Goal: Check status

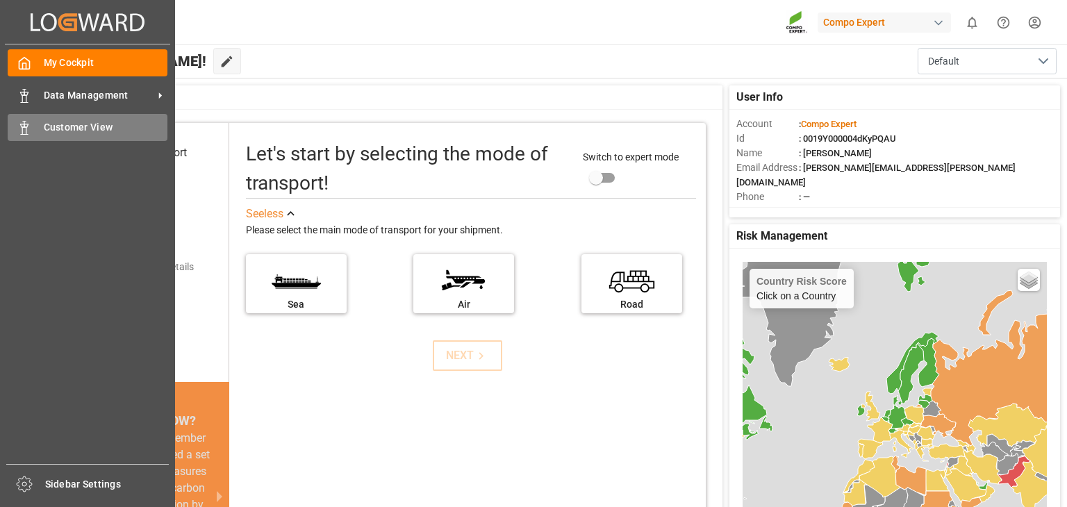
click at [42, 129] on div "Customer View Customer View" at bounding box center [88, 127] width 160 height 27
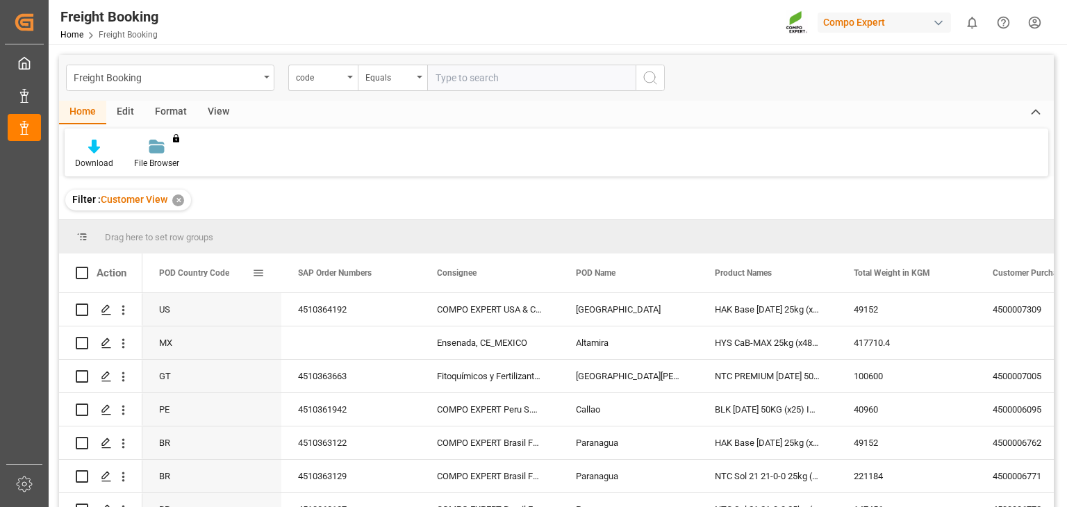
click at [265, 276] on div "POD Country Code" at bounding box center [211, 273] width 139 height 39
click at [261, 273] on span at bounding box center [258, 273] width 13 height 13
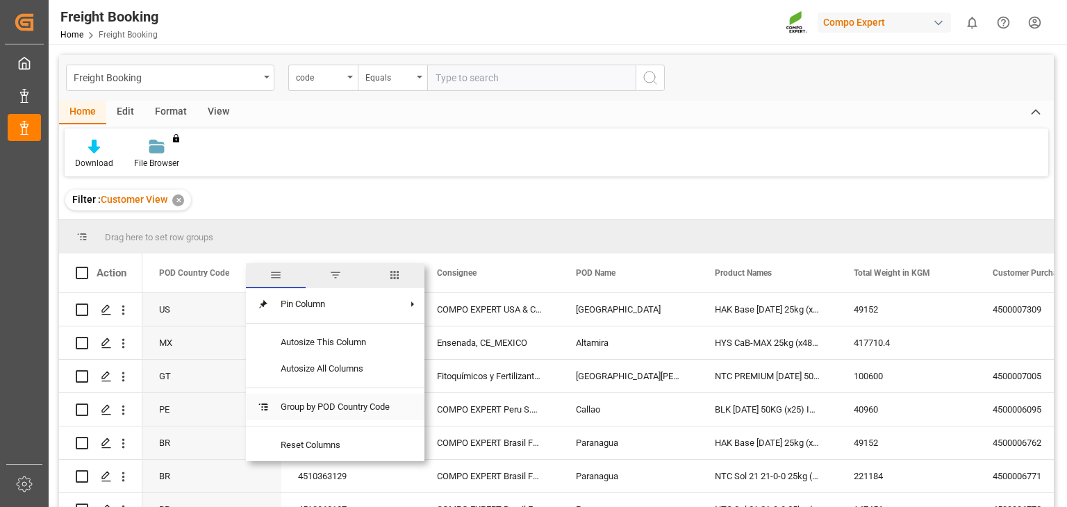
click at [325, 415] on span "Group by POD Country Code" at bounding box center [335, 407] width 131 height 26
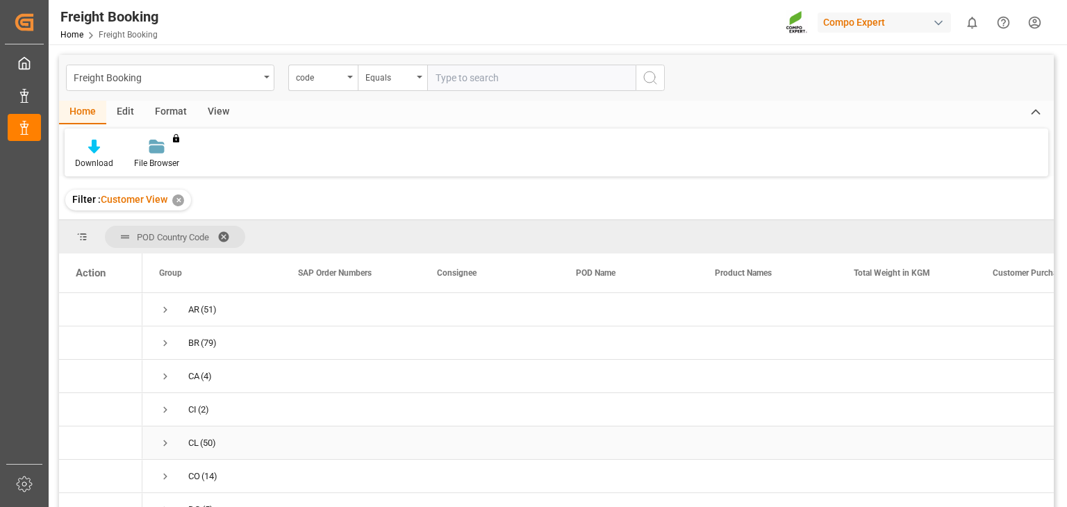
scroll to position [353, 0]
click at [157, 426] on div "US (8)" at bounding box center [211, 428] width 139 height 33
click at [208, 422] on span "(8)" at bounding box center [206, 429] width 11 height 32
click at [164, 423] on span "Press SPACE to select this row." at bounding box center [165, 429] width 13 height 13
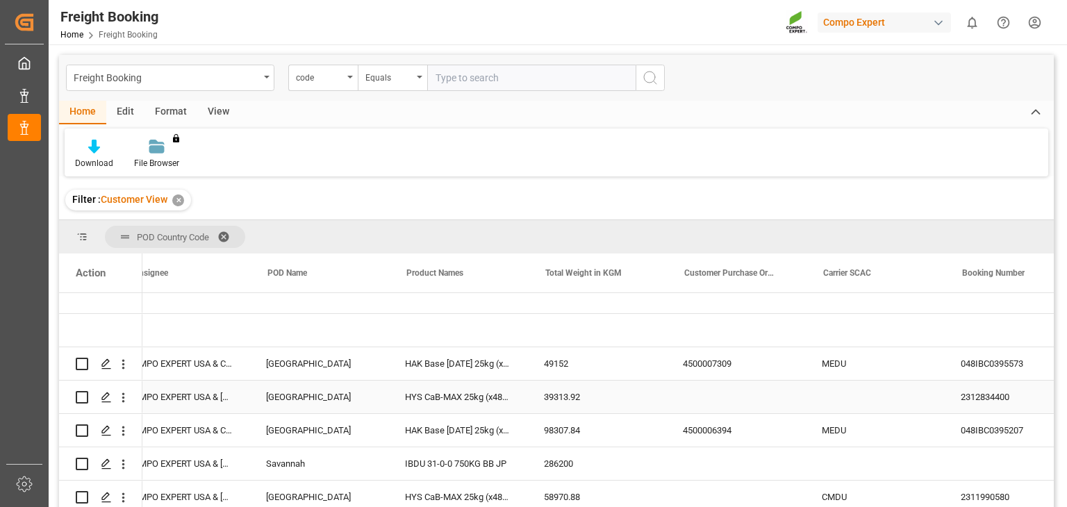
scroll to position [0, 0]
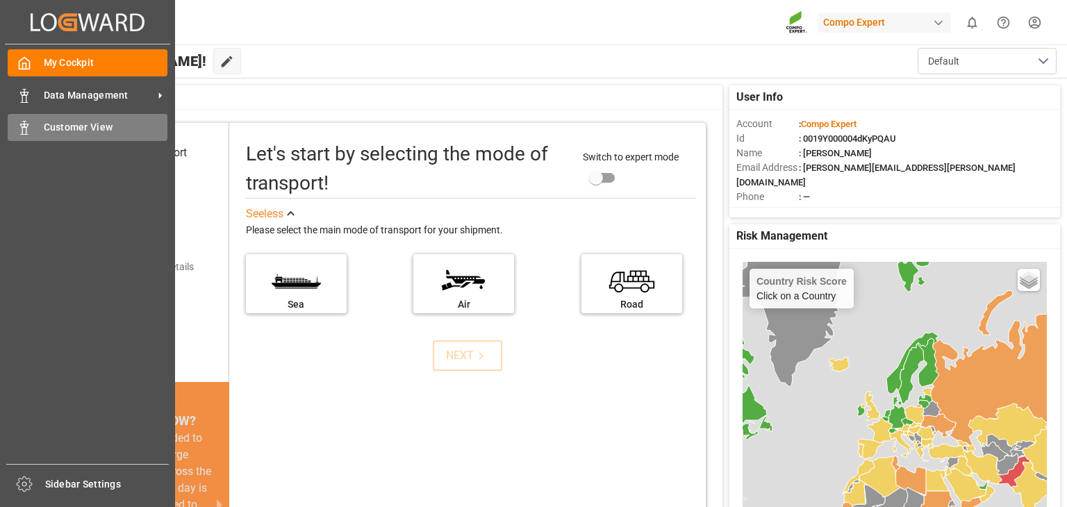
click at [25, 122] on line at bounding box center [24, 122] width 3 height 0
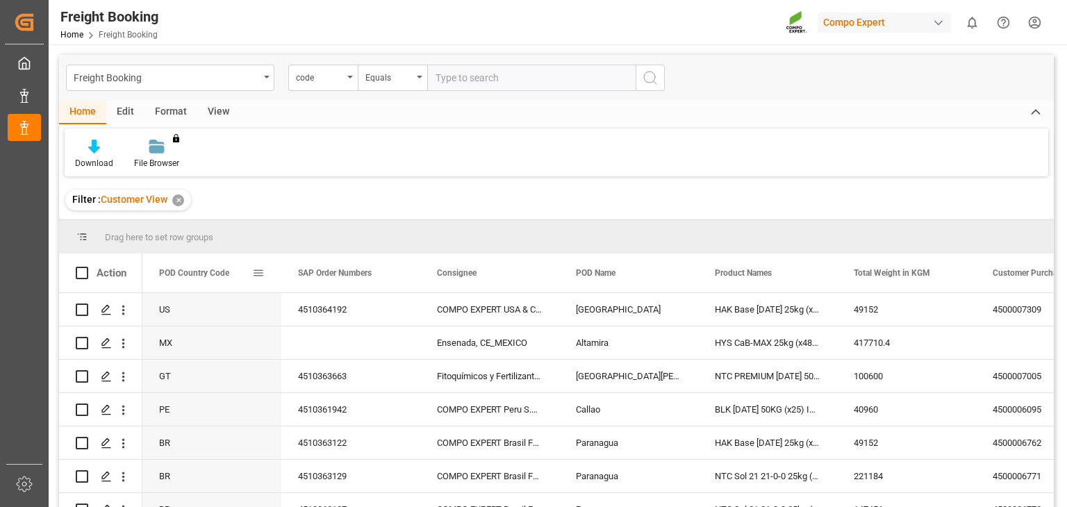
click at [261, 274] on span at bounding box center [258, 273] width 13 height 13
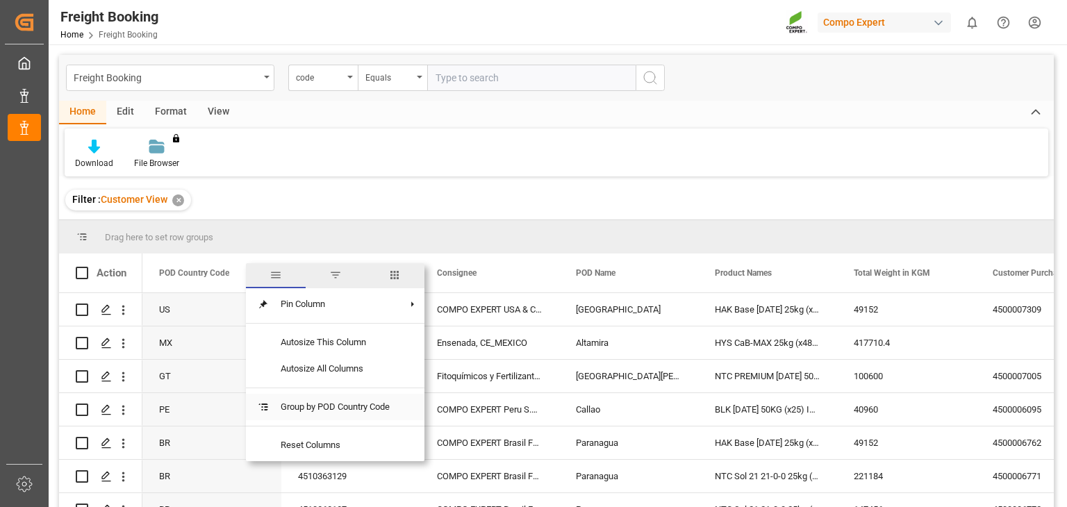
click at [325, 410] on span "Group by POD Country Code" at bounding box center [335, 407] width 131 height 26
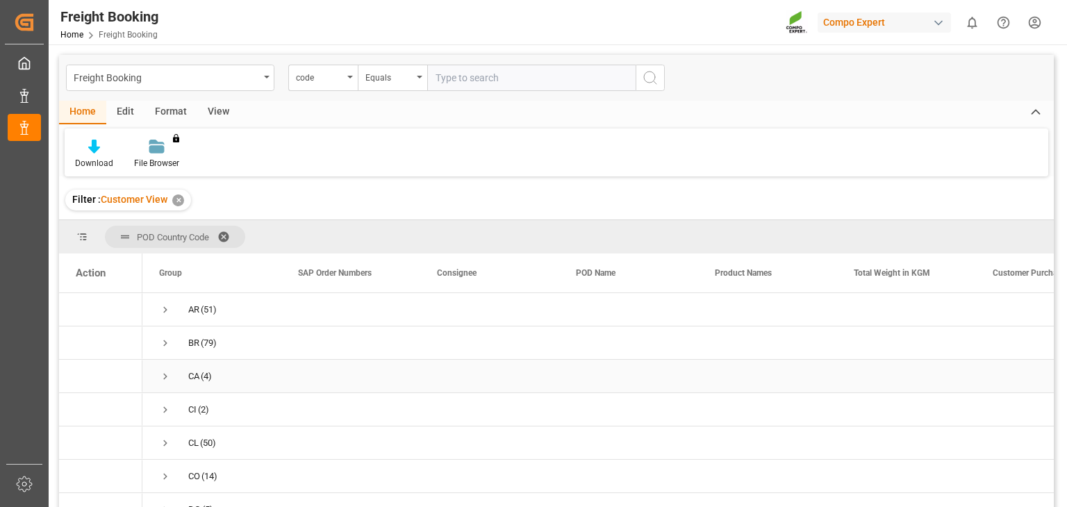
click at [197, 374] on div "CA" at bounding box center [193, 377] width 11 height 32
click at [169, 376] on span "Press SPACE to select this row." at bounding box center [165, 376] width 13 height 13
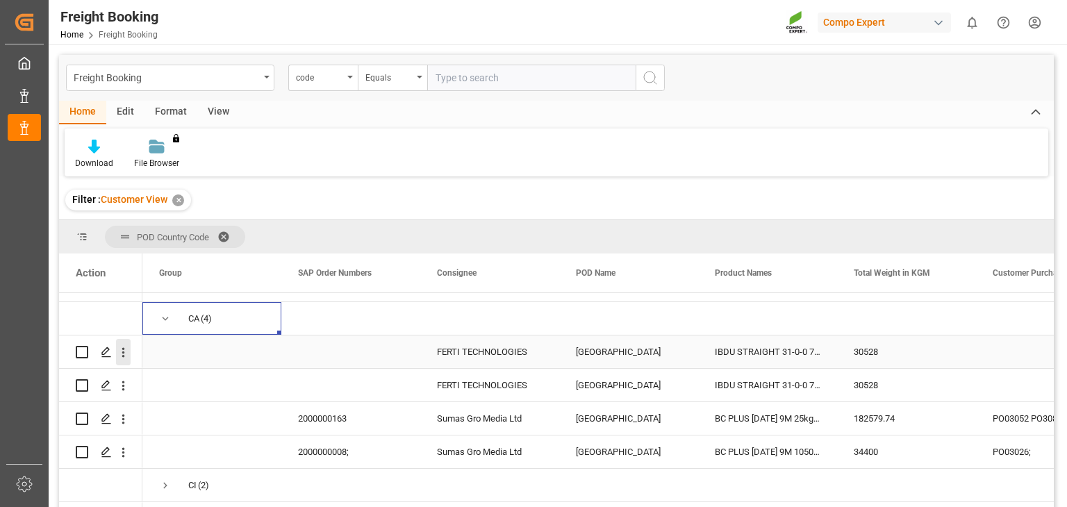
click at [125, 345] on icon "open menu" at bounding box center [123, 352] width 15 height 15
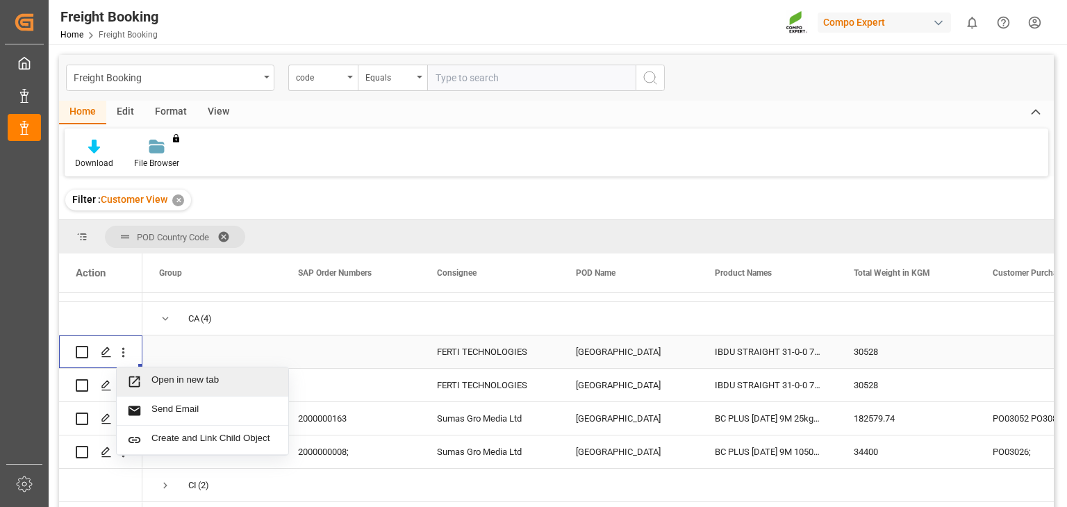
click at [202, 382] on span "Open in new tab" at bounding box center [214, 382] width 126 height 15
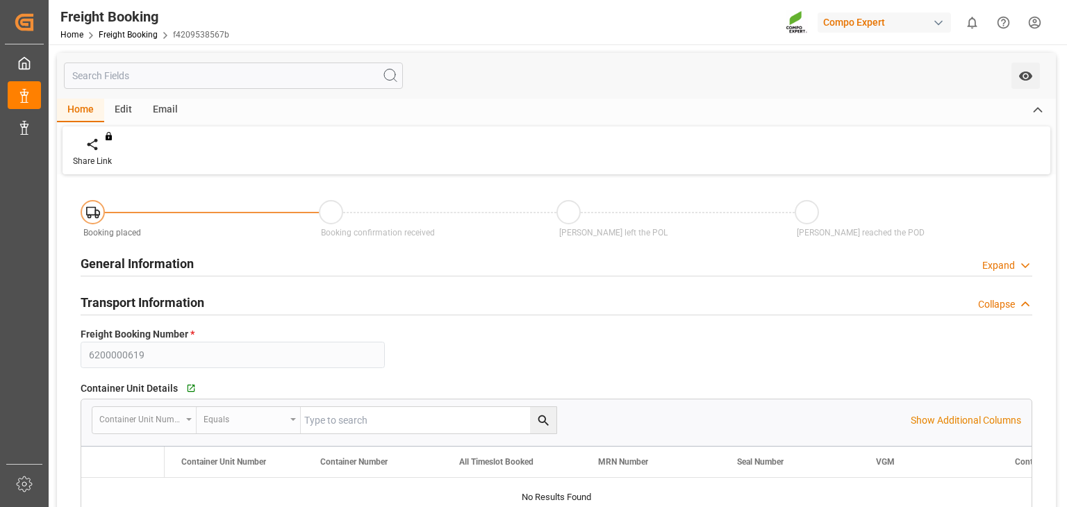
type input "9316361"
type input "JPUKB"
type input "CAMTR"
type input "0"
type input "30528"
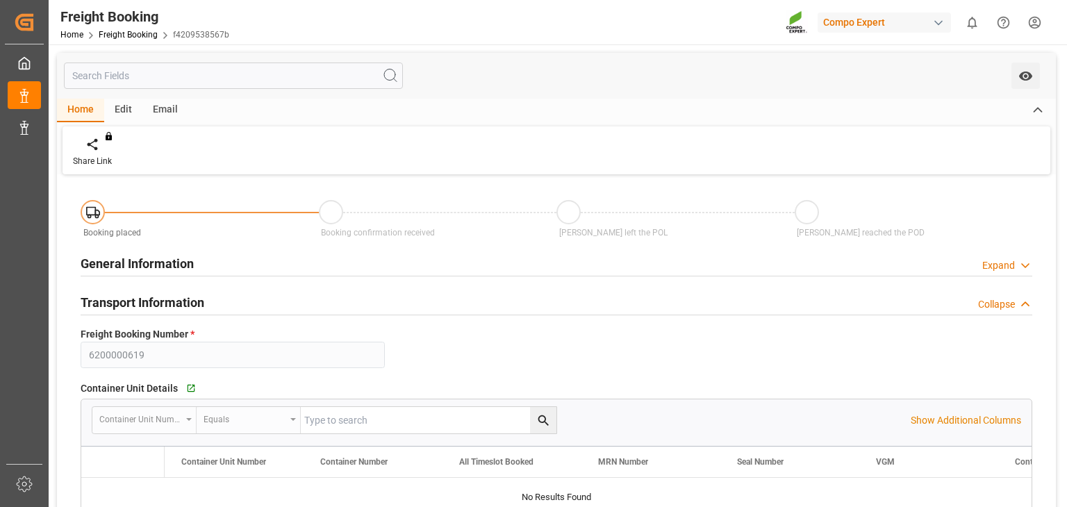
type input "29.09.2025 08:00"
type input "01.10.2025 01:00"
type input "23.10.2025 08:00"
type input "02.10.2025 12:00"
type input "31.10.2025 12:00"
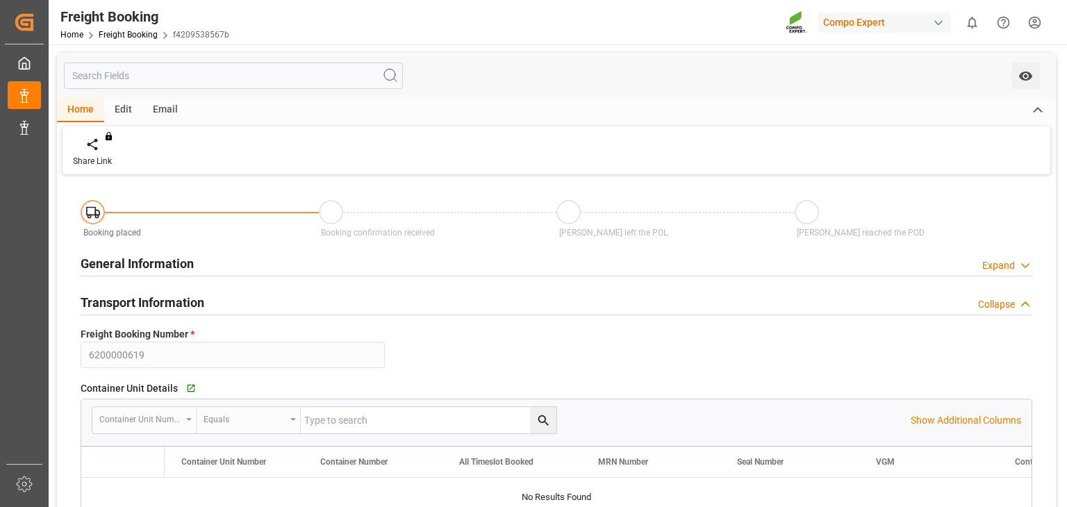
type input "16.09.2025 07:53"
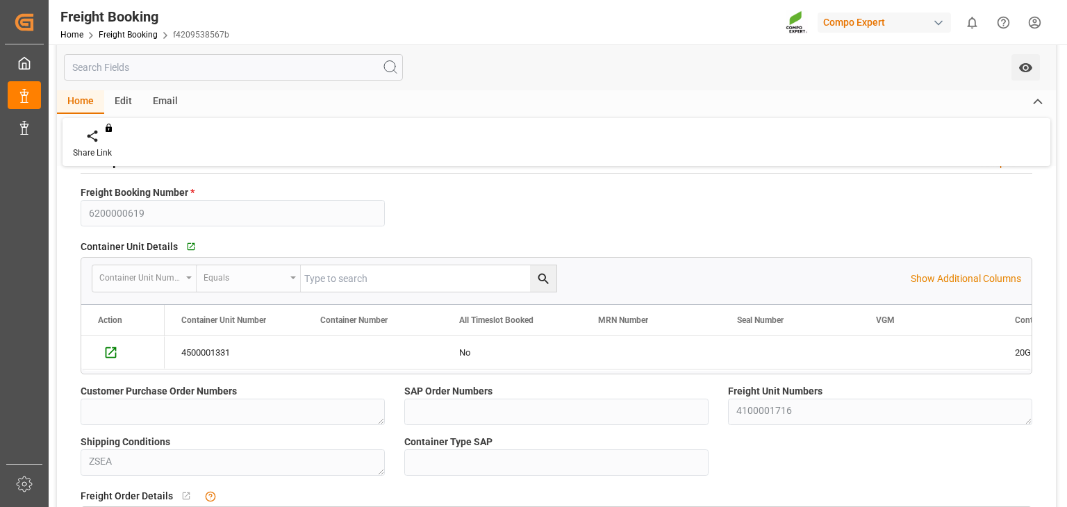
scroll to position [217, 0]
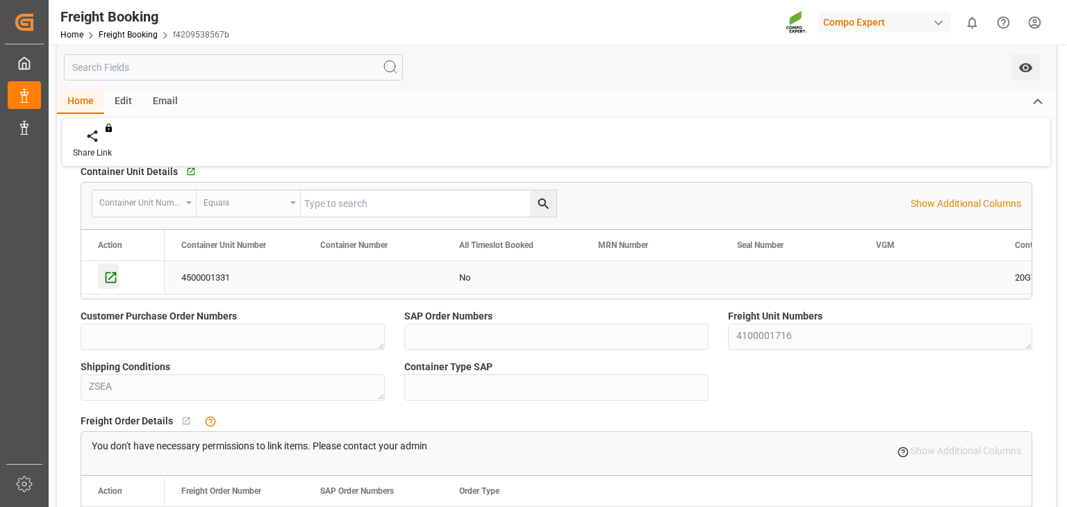
click at [109, 275] on icon "Press SPACE to select this row." at bounding box center [111, 277] width 15 height 15
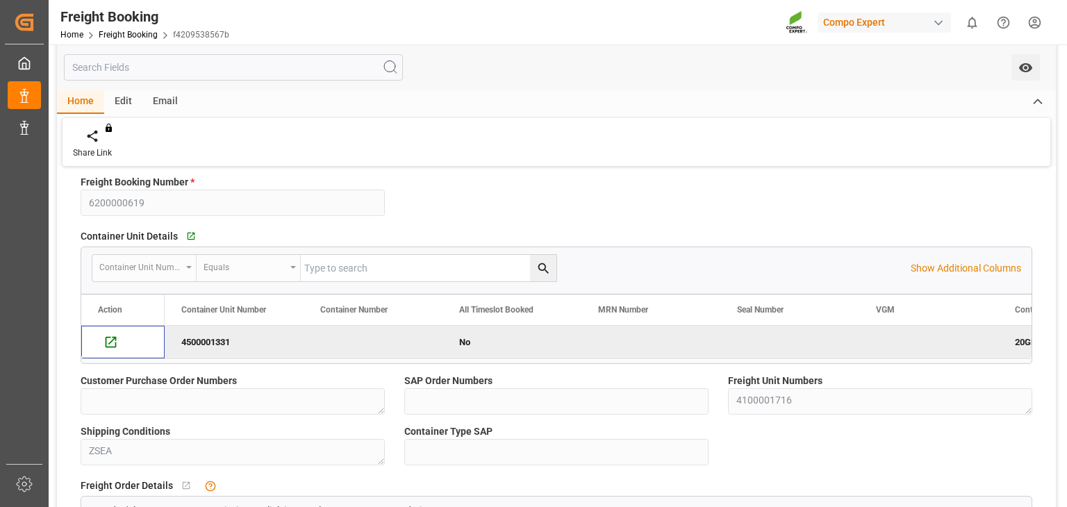
scroll to position [0, 0]
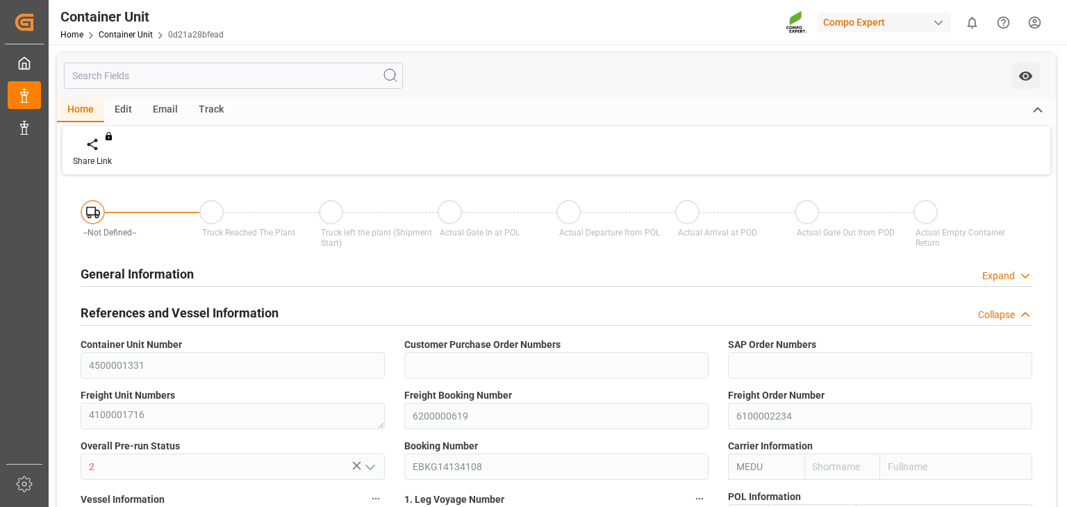
type input "9316361"
type input "JPUKB"
type input "CAMTR"
type input "0"
type input "30528"
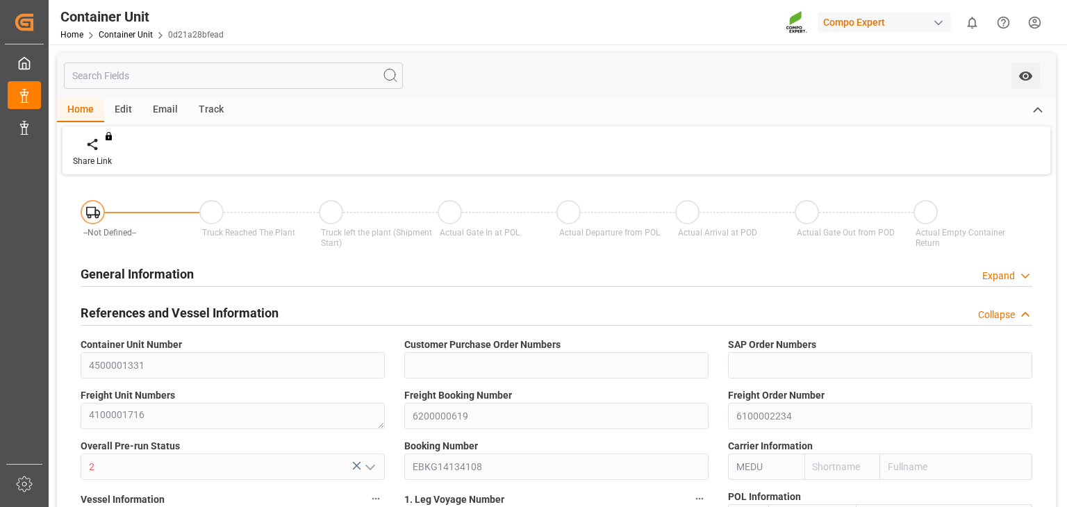
type input "CAVAN"
type input "25.09.2025 15:31"
type input "29.09.2025"
type input "02.10.2025 12:00"
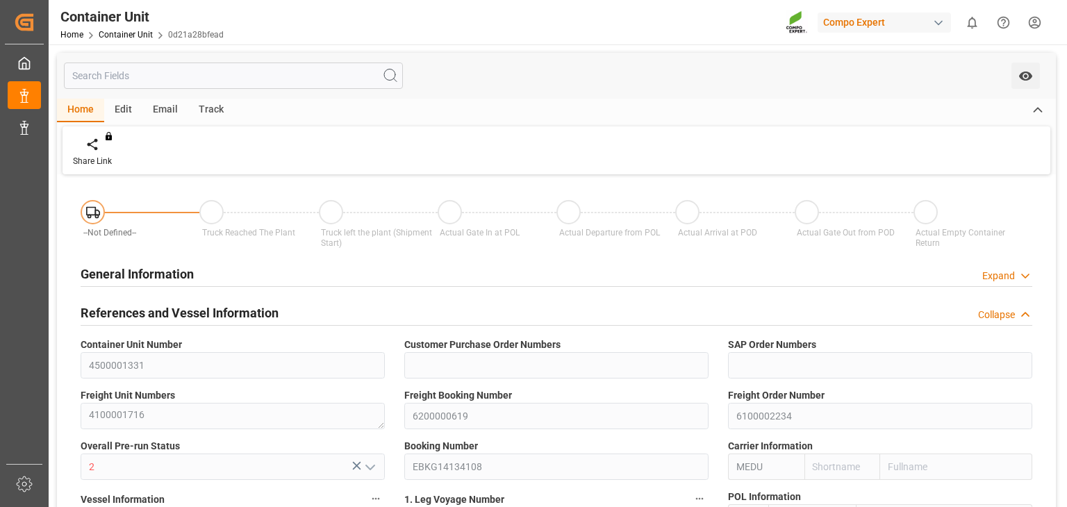
type input "01.10.2025 12:00"
type input "31.10.2025 12:00"
type input "27.10.2025 12:00"
click at [216, 112] on div "Track" at bounding box center [211, 111] width 46 height 24
click at [86, 148] on icon at bounding box center [89, 147] width 14 height 10
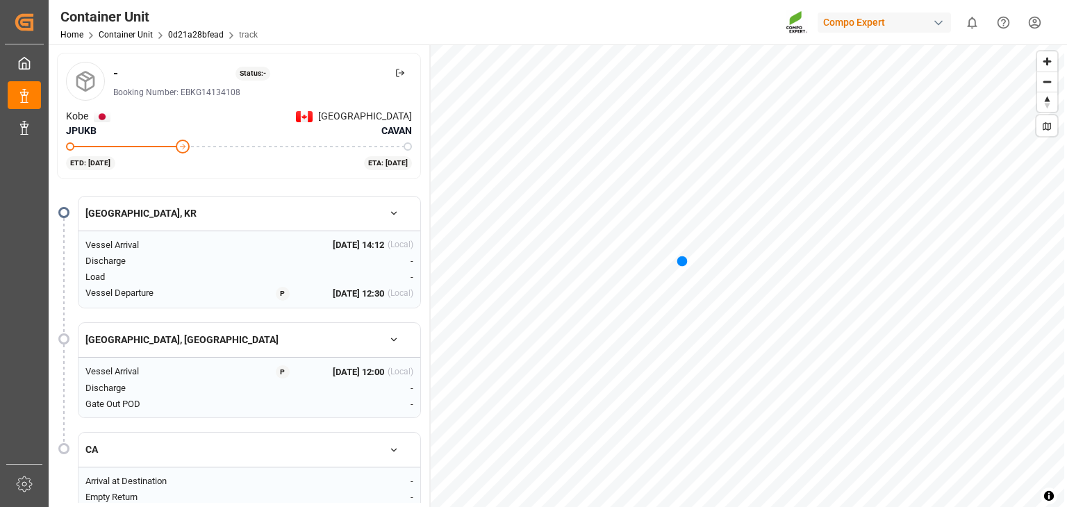
click at [287, 351] on div "- Status: - Booking Number: EBKG14134108 Kobe JPUKB VANCOUVER CAVAN ETD: 02-Oct…" at bounding box center [557, 277] width 1016 height 467
